Goal: Check status

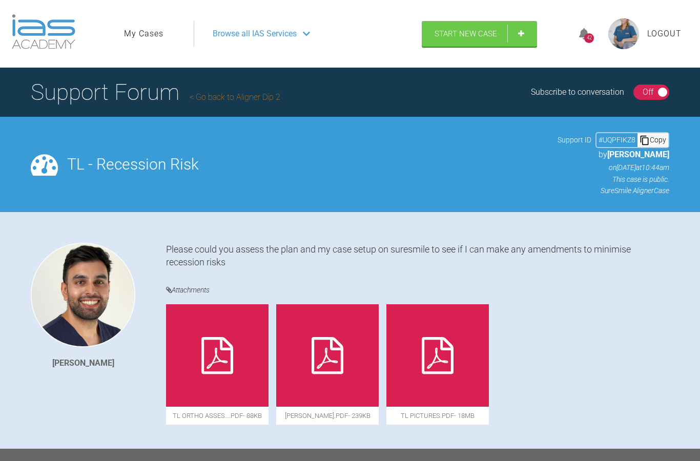
click at [144, 34] on link "My Cases" at bounding box center [143, 33] width 39 height 13
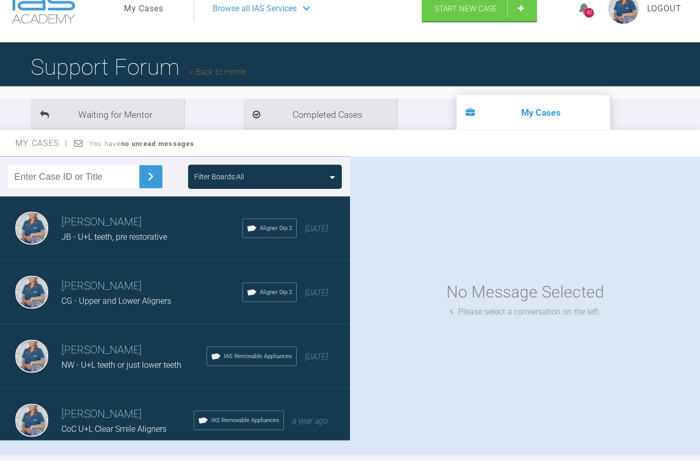
scroll to position [27, 0]
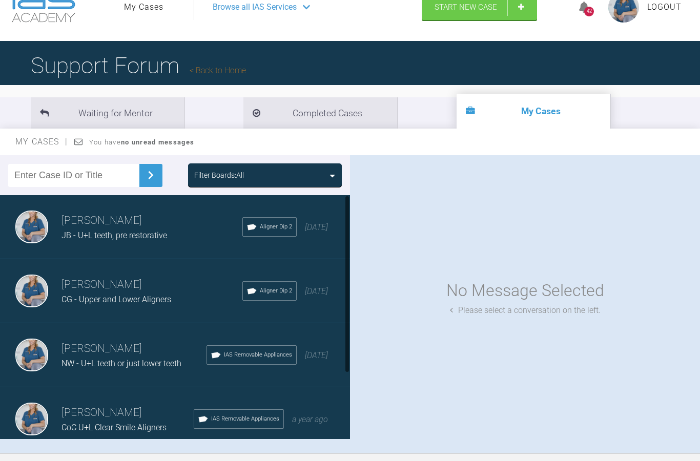
click at [142, 190] on div "Filter Boards: All" at bounding box center [175, 175] width 350 height 40
click at [147, 218] on h3 "[PERSON_NAME]" at bounding box center [151, 220] width 181 height 17
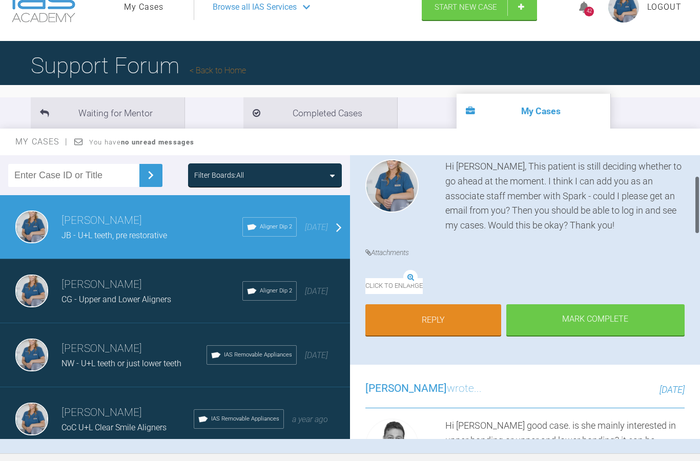
scroll to position [115, 0]
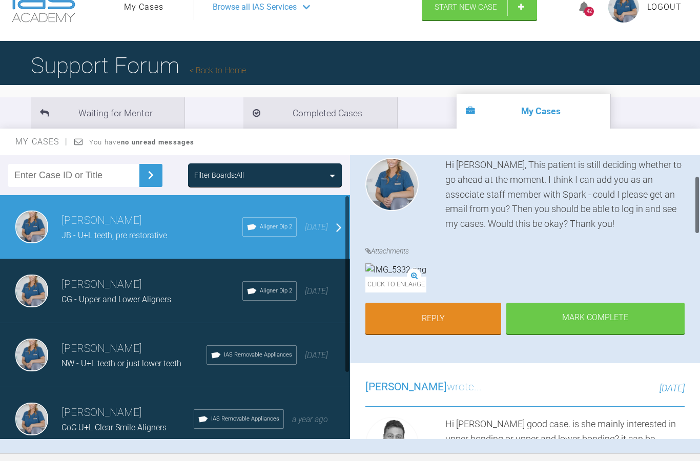
click at [117, 305] on div "CG - Upper and Lower Aligners" at bounding box center [151, 299] width 181 height 13
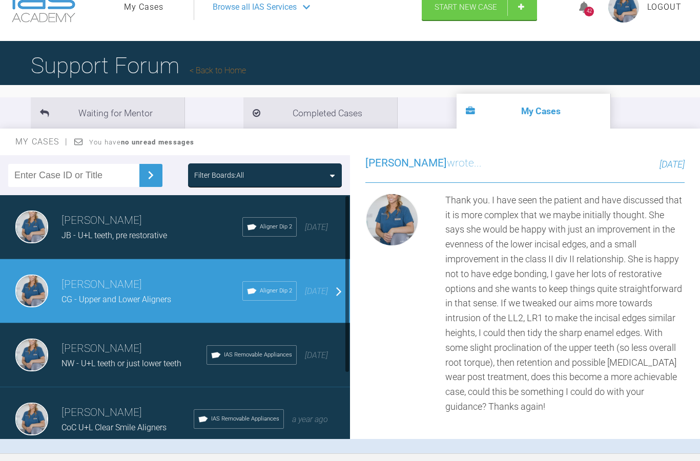
scroll to position [0, 0]
click at [116, 416] on h3 "[PERSON_NAME]" at bounding box center [127, 412] width 132 height 17
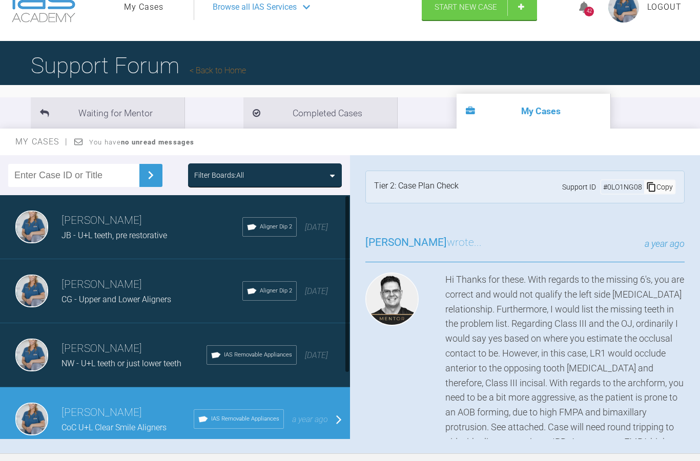
click at [134, 228] on h3 "[PERSON_NAME]" at bounding box center [151, 220] width 181 height 17
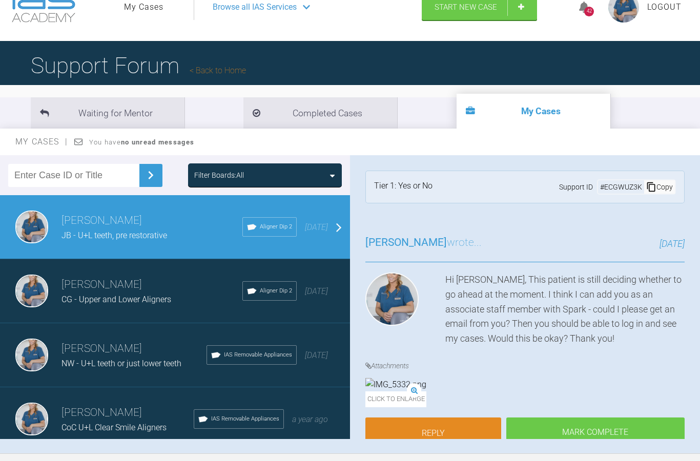
click at [120, 294] on div "CG - Upper and Lower Aligners" at bounding box center [151, 299] width 181 height 13
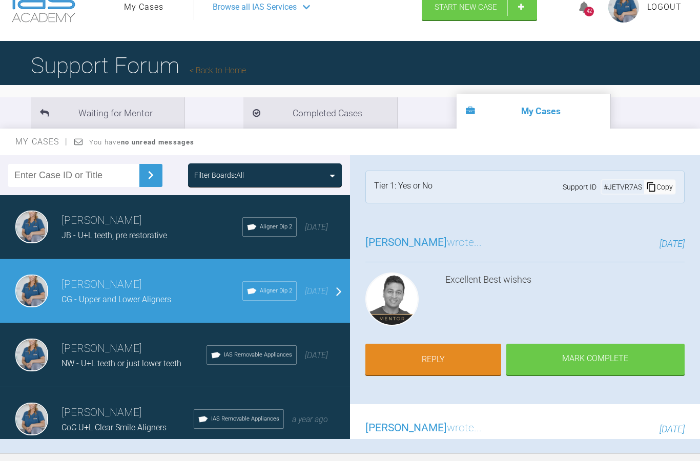
click at [119, 231] on span "JB - U+L teeth, pre restorative" at bounding box center [114, 236] width 106 height 10
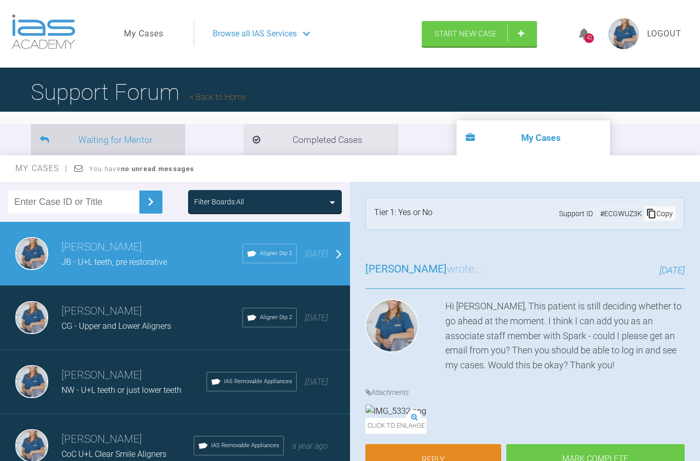
click at [109, 137] on li "Waiting for Mentor" at bounding box center [108, 139] width 154 height 31
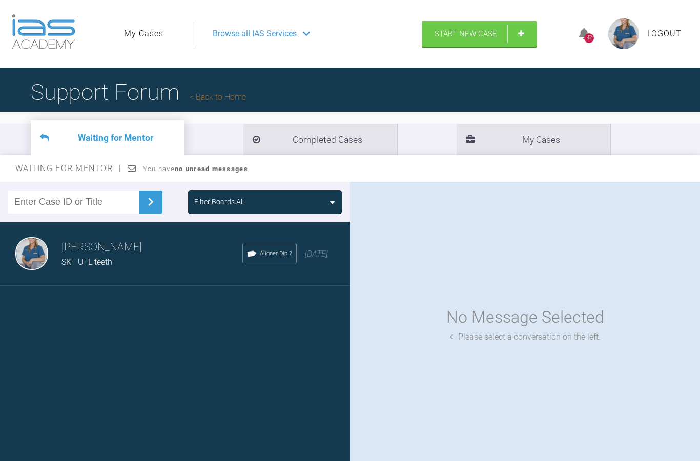
click at [146, 270] on div "[PERSON_NAME] SK - U+L teeth Aligner Dip 2 [DATE]" at bounding box center [175, 254] width 350 height 64
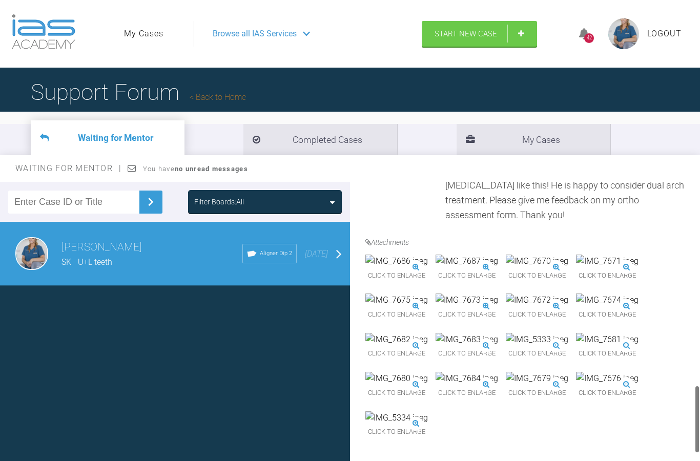
scroll to position [450, 0]
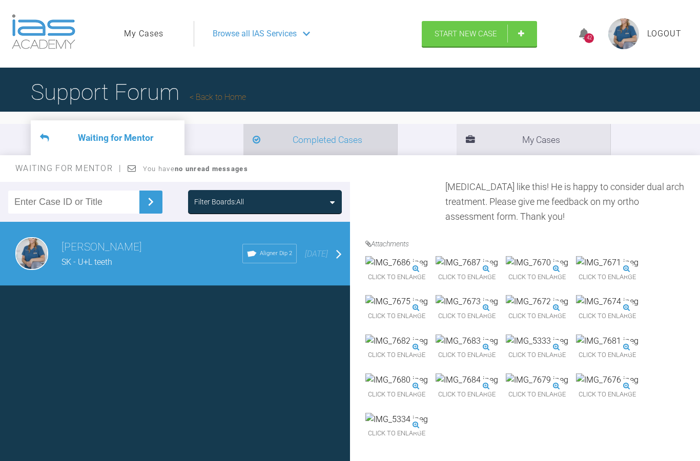
click at [273, 134] on li "Completed Cases" at bounding box center [320, 139] width 154 height 31
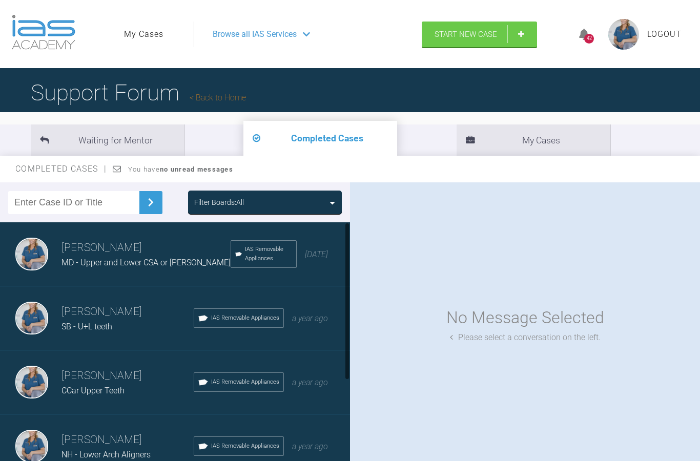
click at [404, 156] on div "Completed Cases You have no unread messages" at bounding box center [350, 168] width 700 height 27
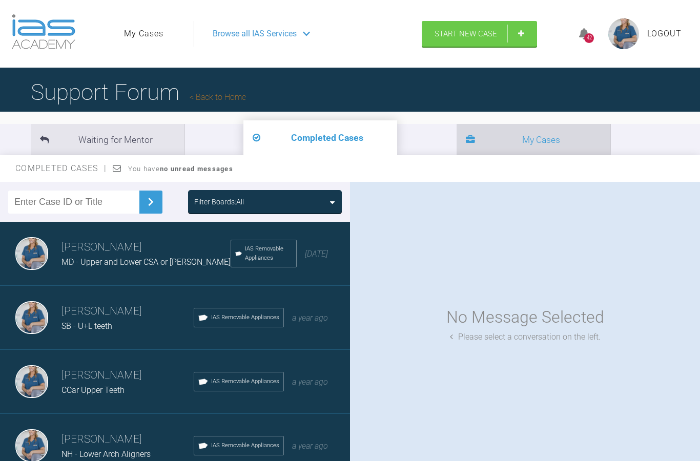
click at [457, 131] on li "My Cases" at bounding box center [534, 139] width 154 height 31
